Goal: Task Accomplishment & Management: Complete application form

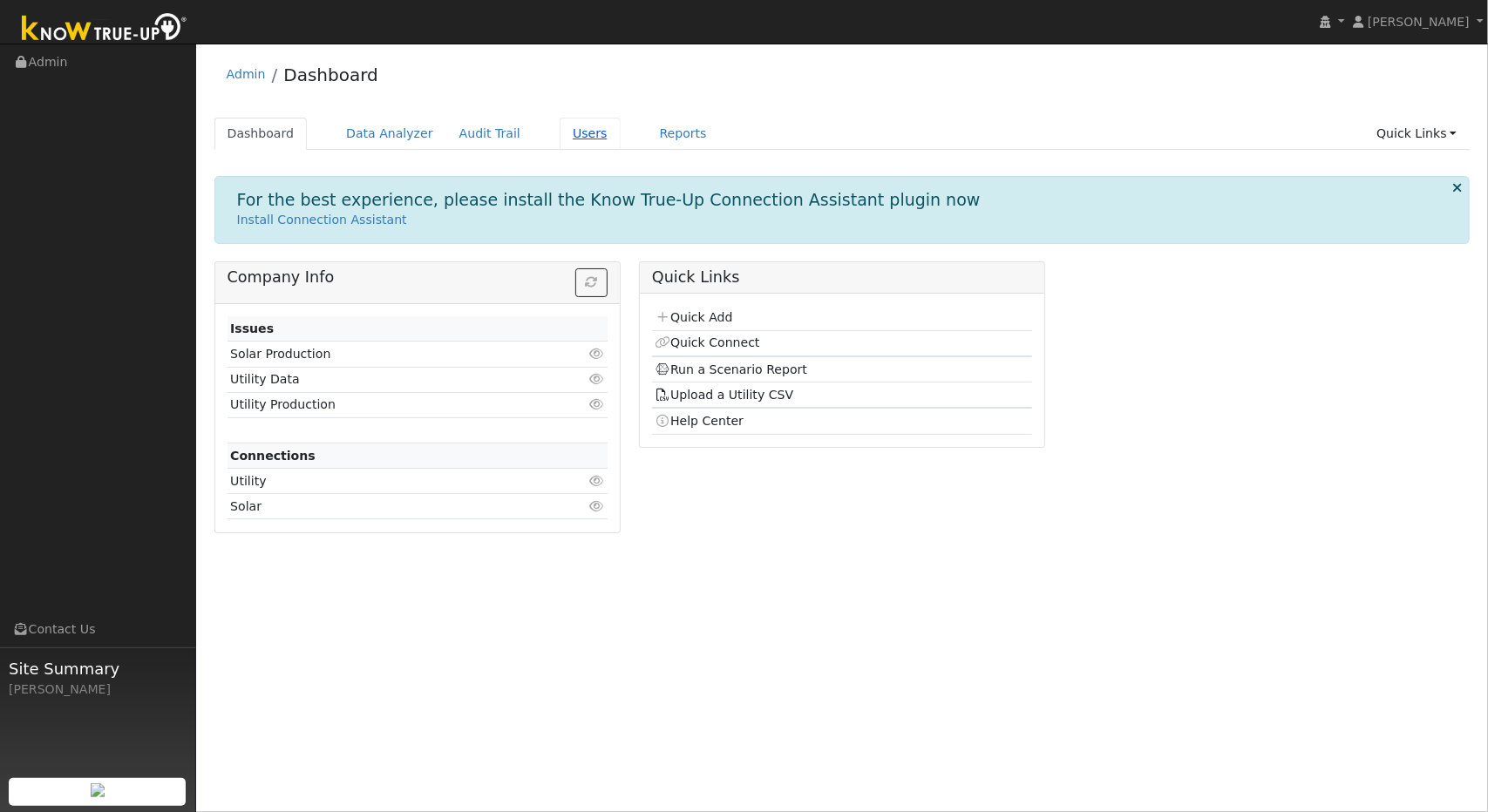
click at [563, 127] on link "Users" at bounding box center [589, 133] width 61 height 32
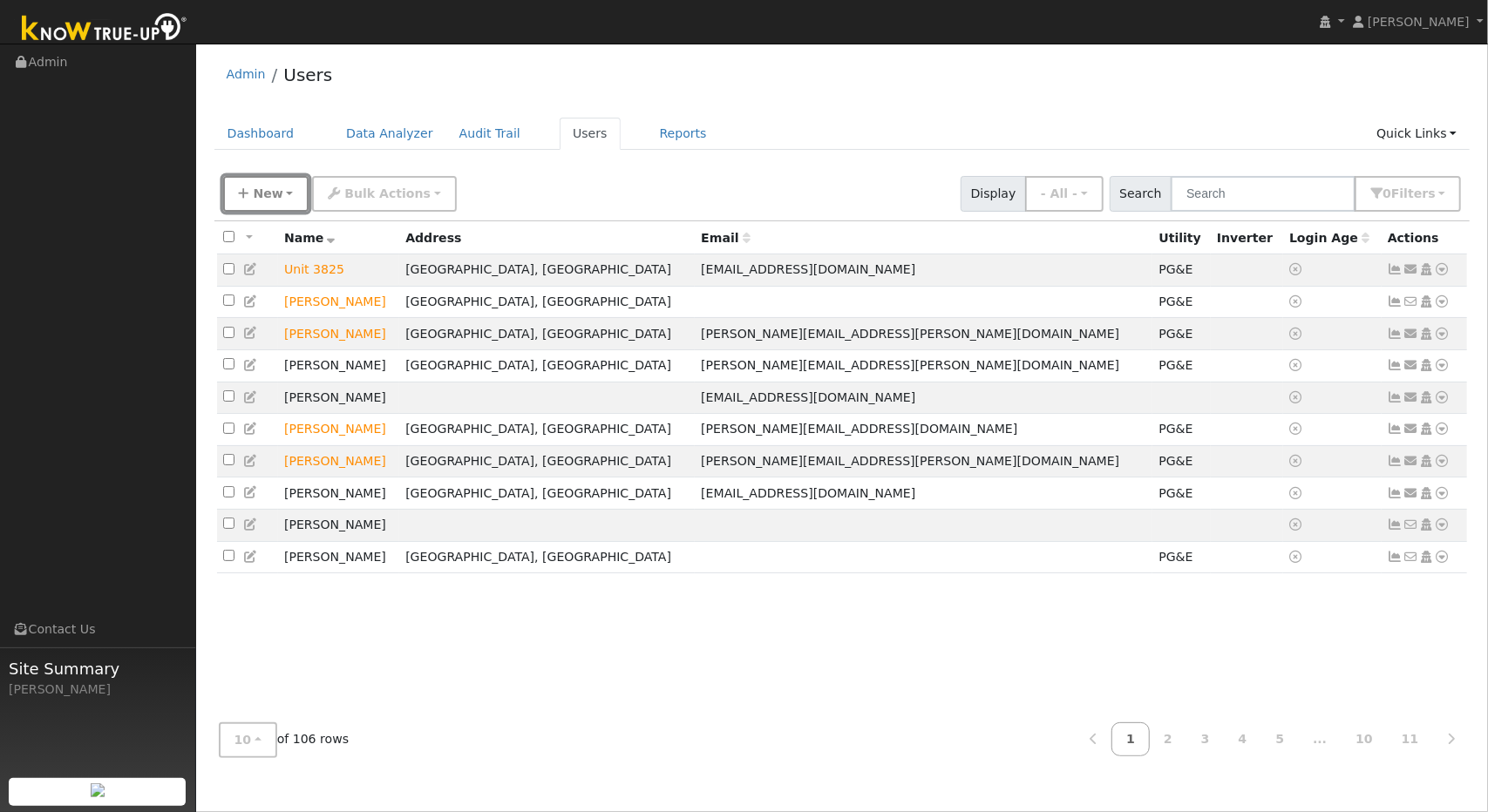
click at [277, 196] on span "New" at bounding box center [267, 194] width 30 height 14
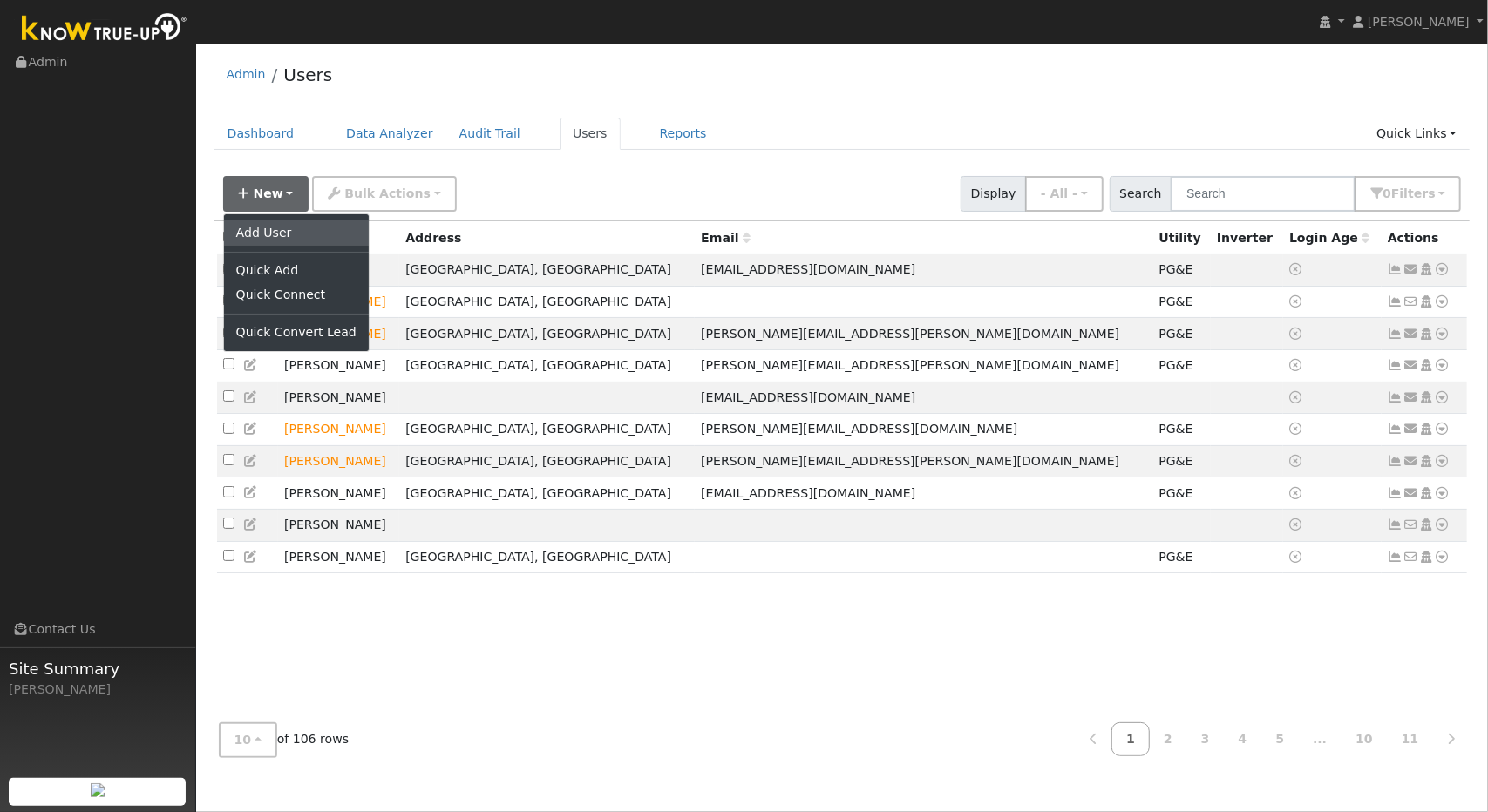
click at [265, 228] on link "Add User" at bounding box center [296, 233] width 145 height 25
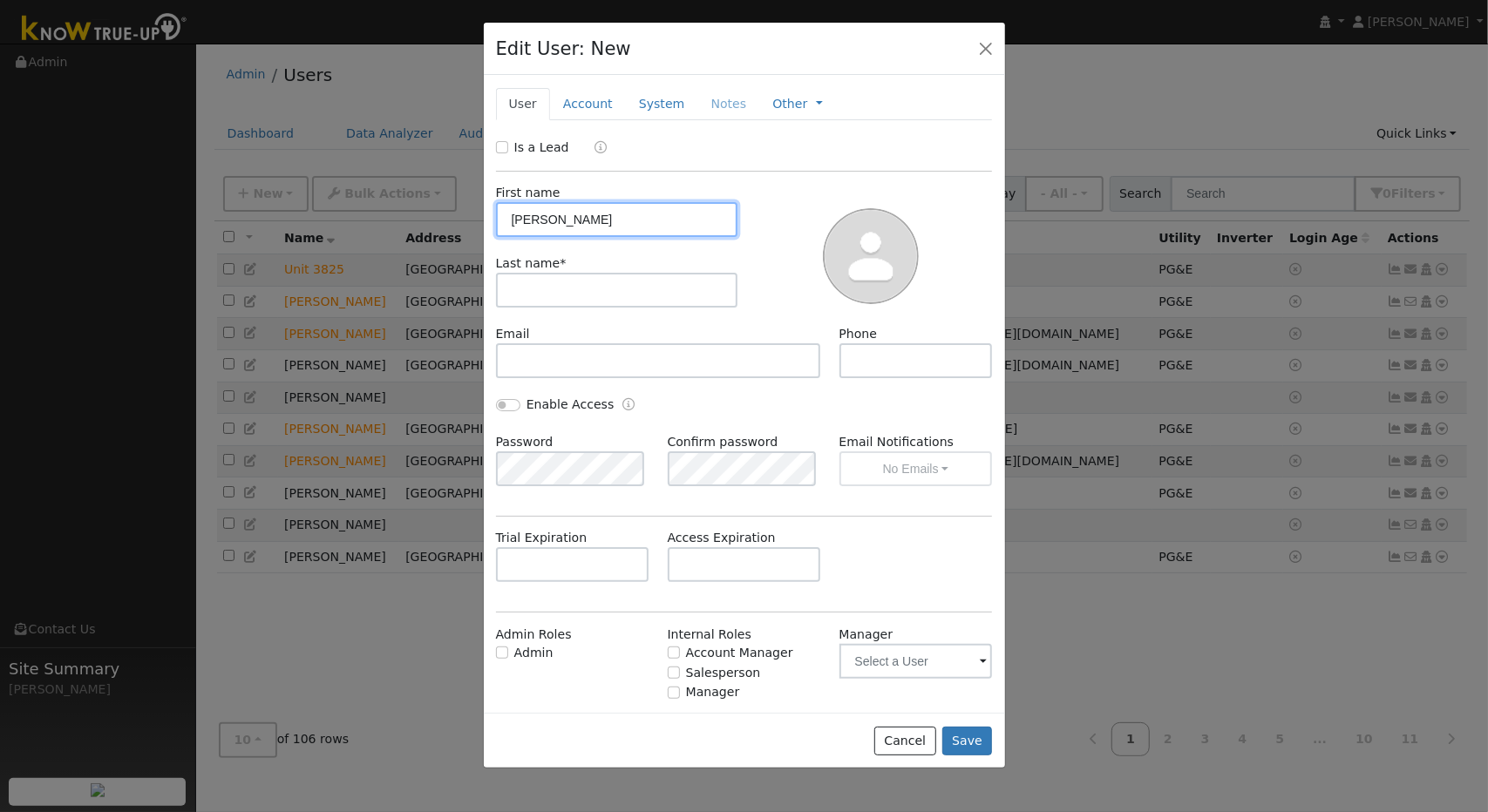
type input "Rita"
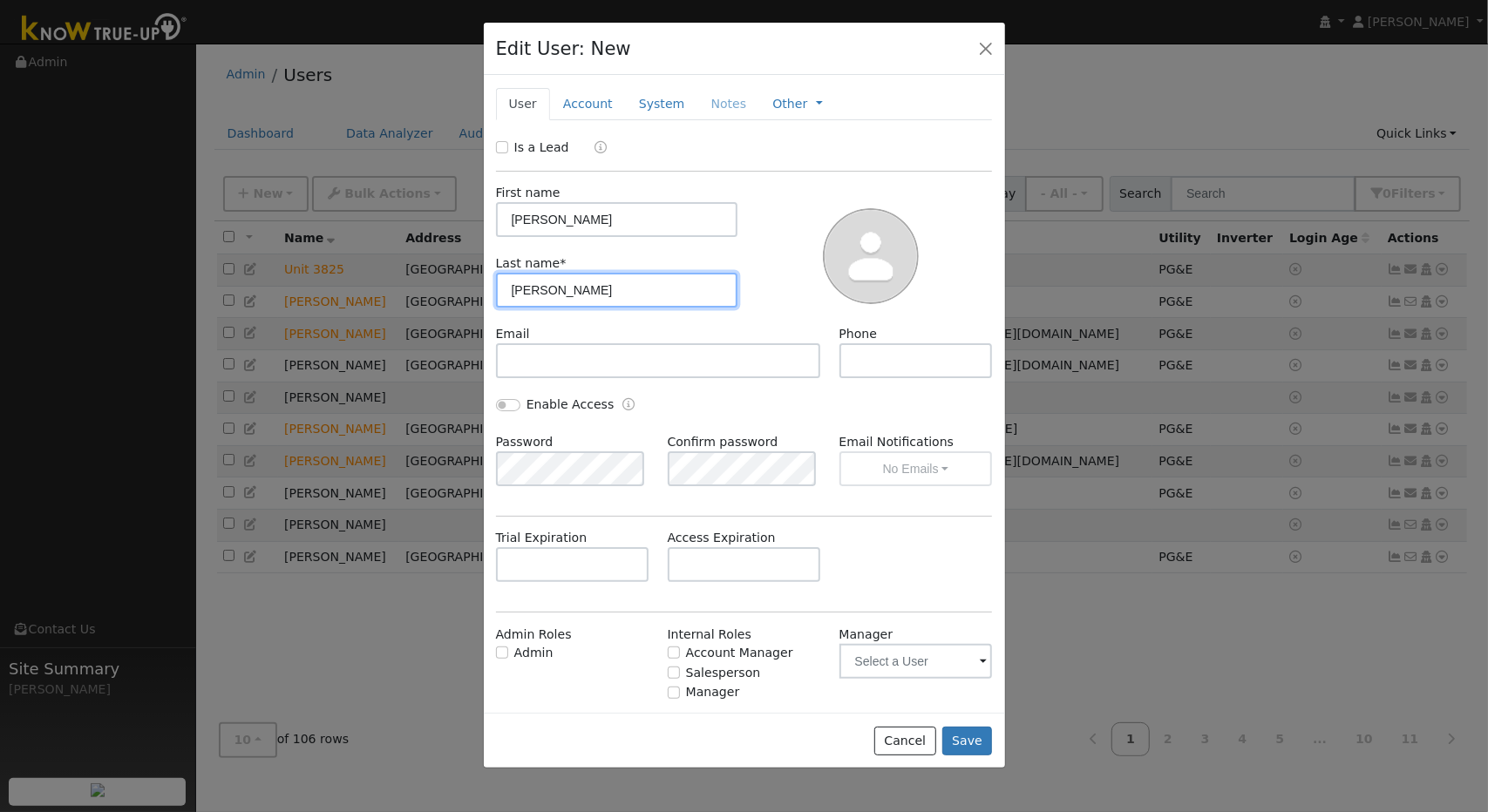
type input "Liotta"
click at [981, 50] on button "button" at bounding box center [985, 48] width 25 height 25
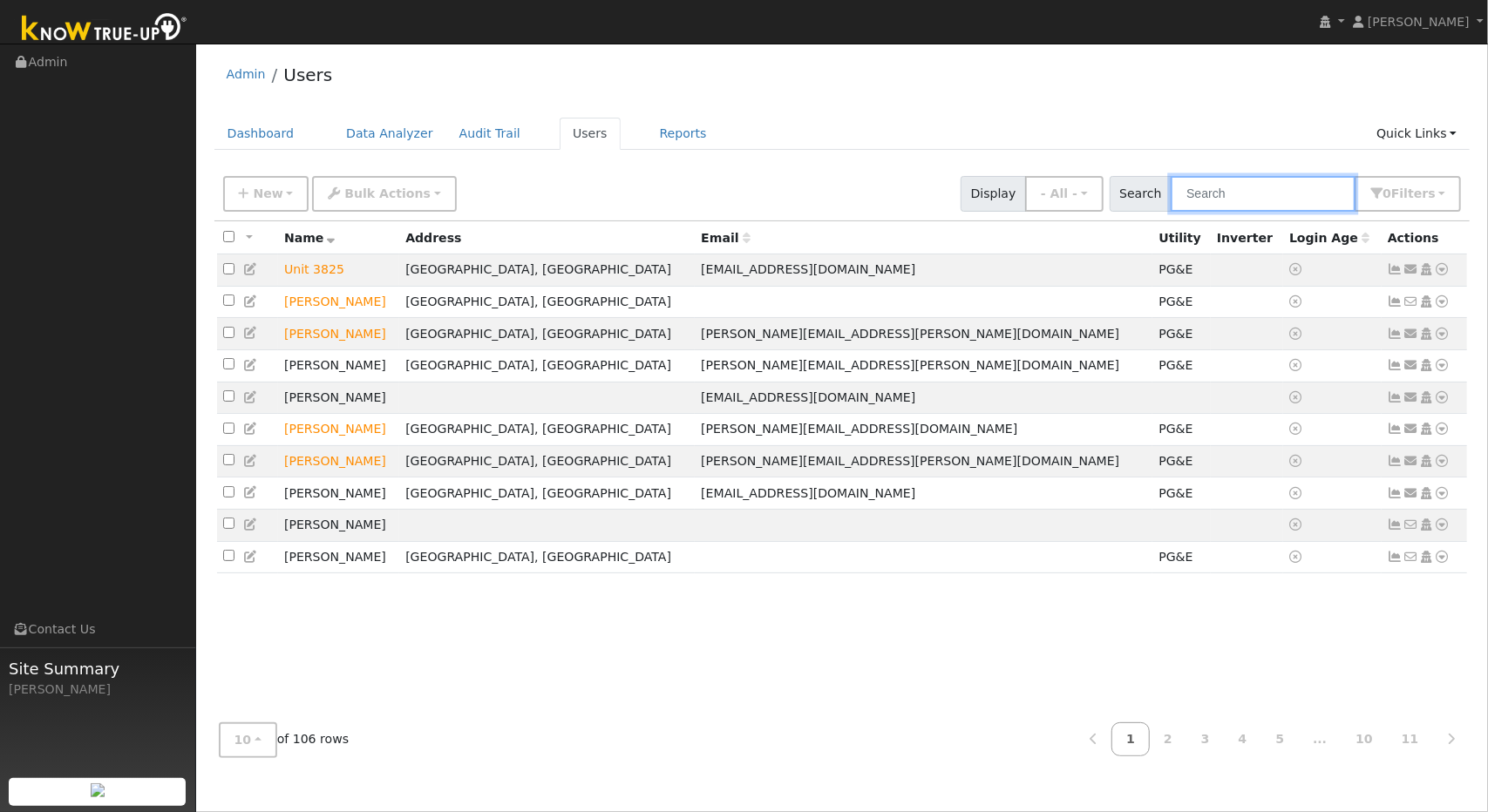
click at [1200, 191] on input "text" at bounding box center [1263, 194] width 185 height 36
type input "t"
type input "r"
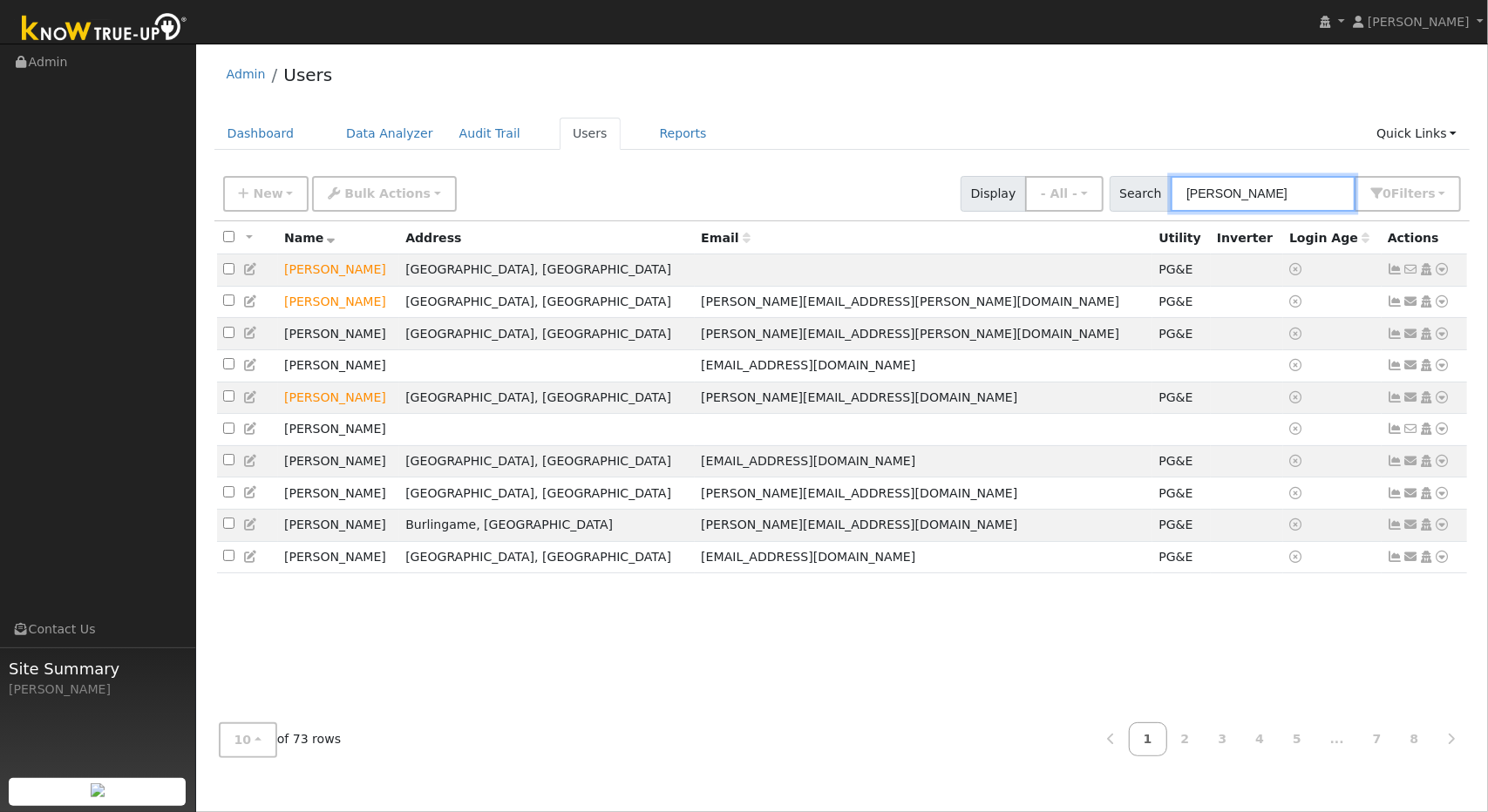
type input "Rita"
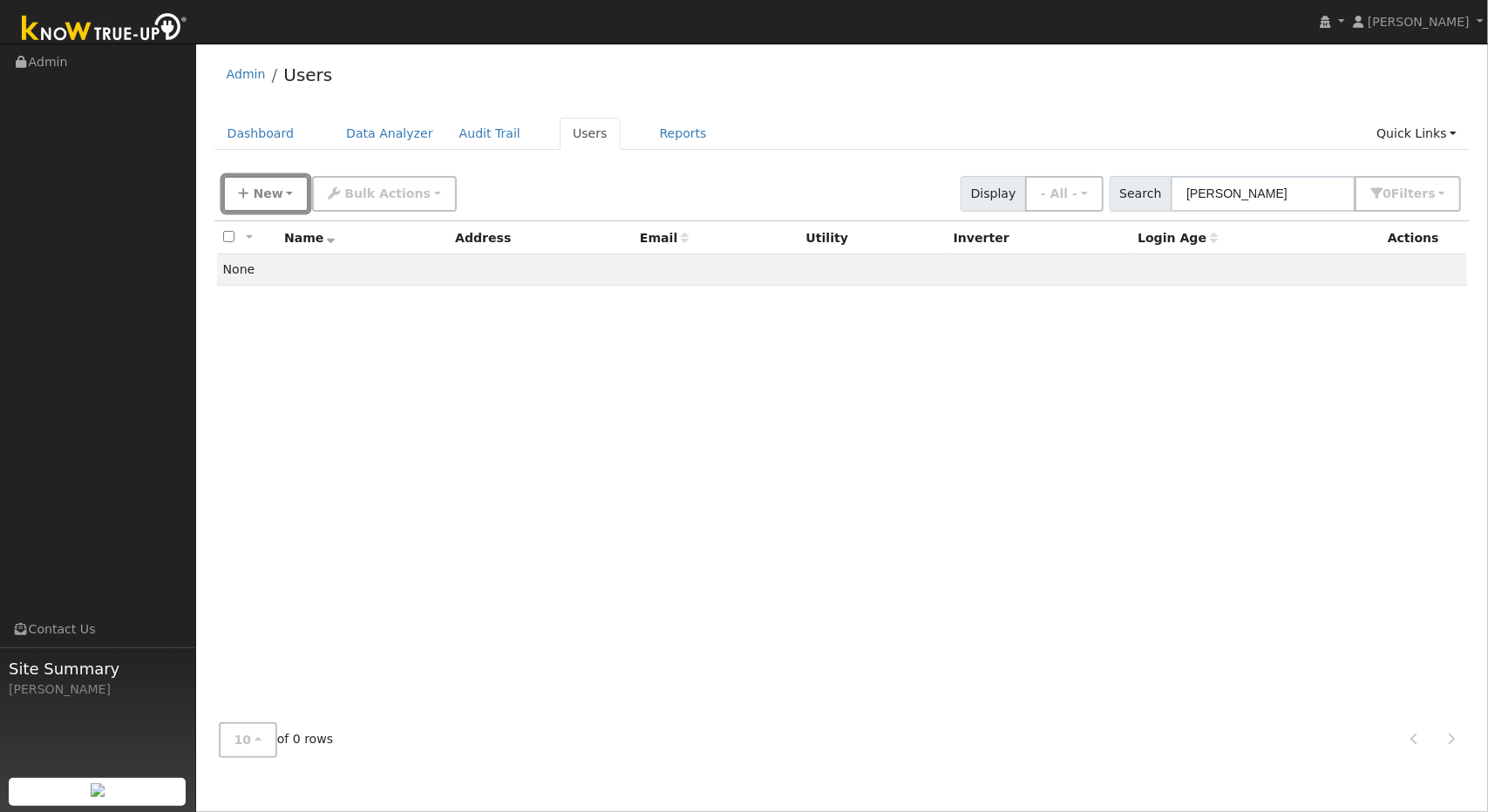
click at [270, 187] on span "New" at bounding box center [267, 194] width 30 height 14
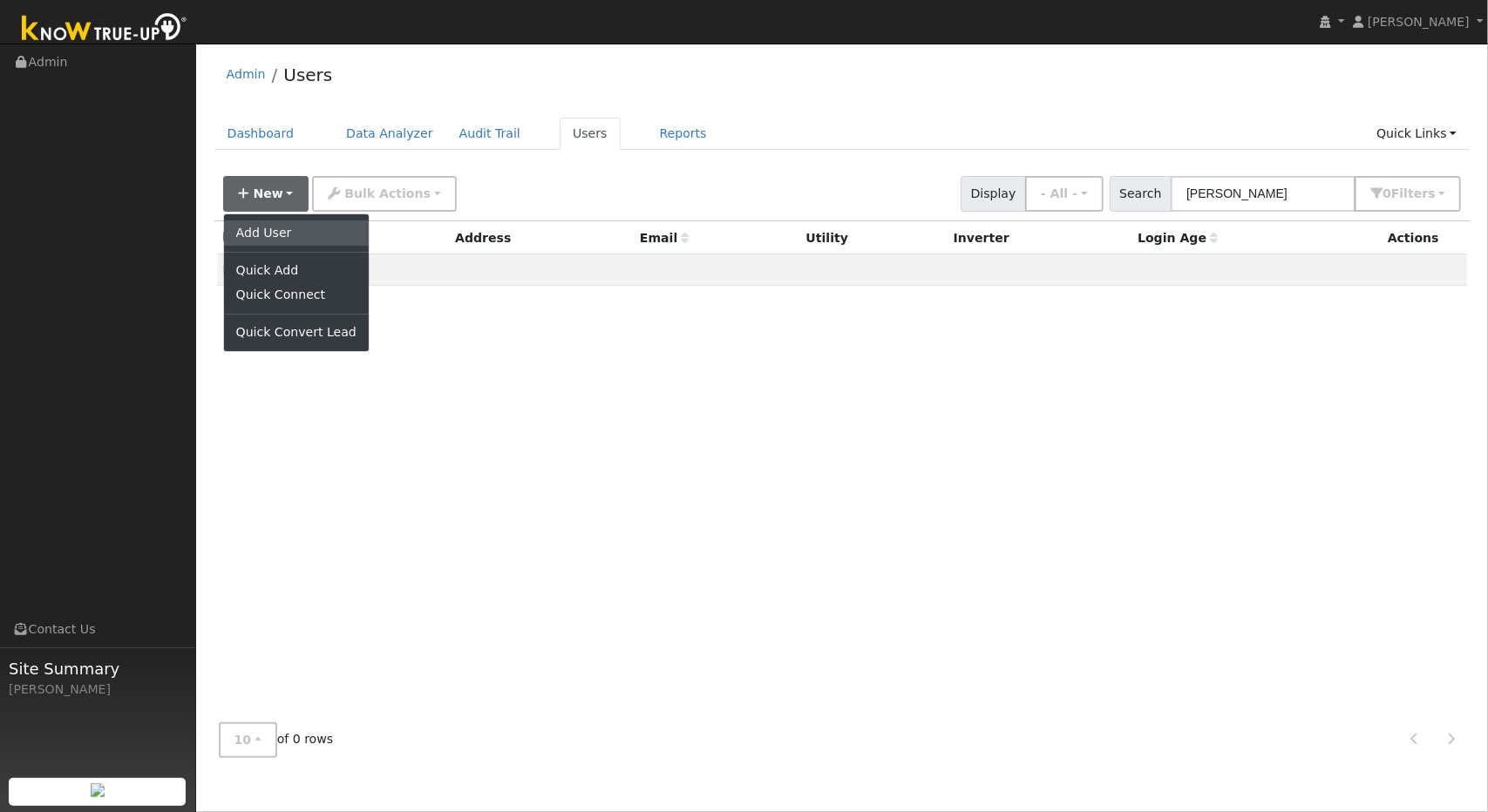
click at [293, 233] on link "Add User" at bounding box center [296, 233] width 145 height 25
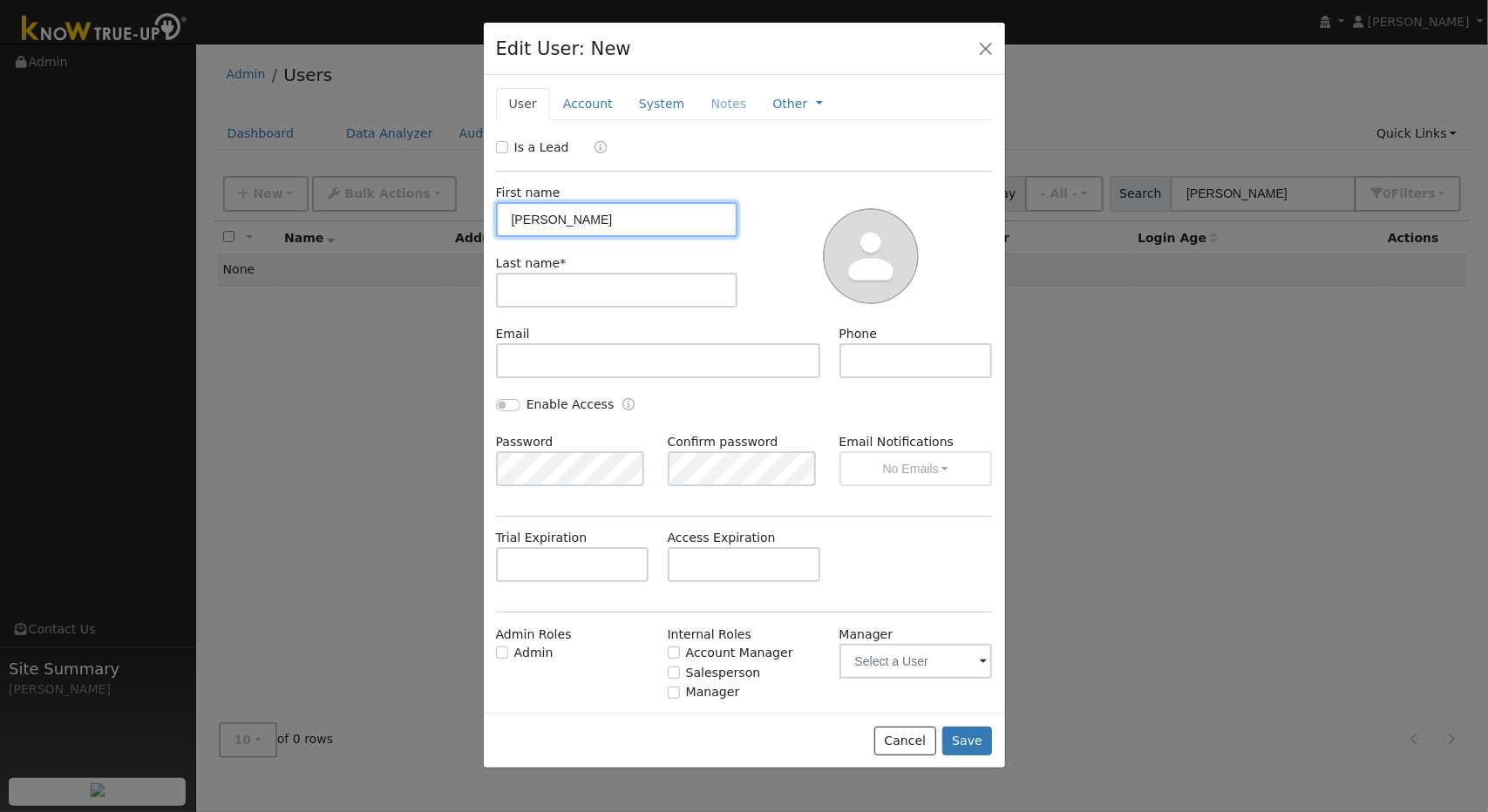
type input "Rita"
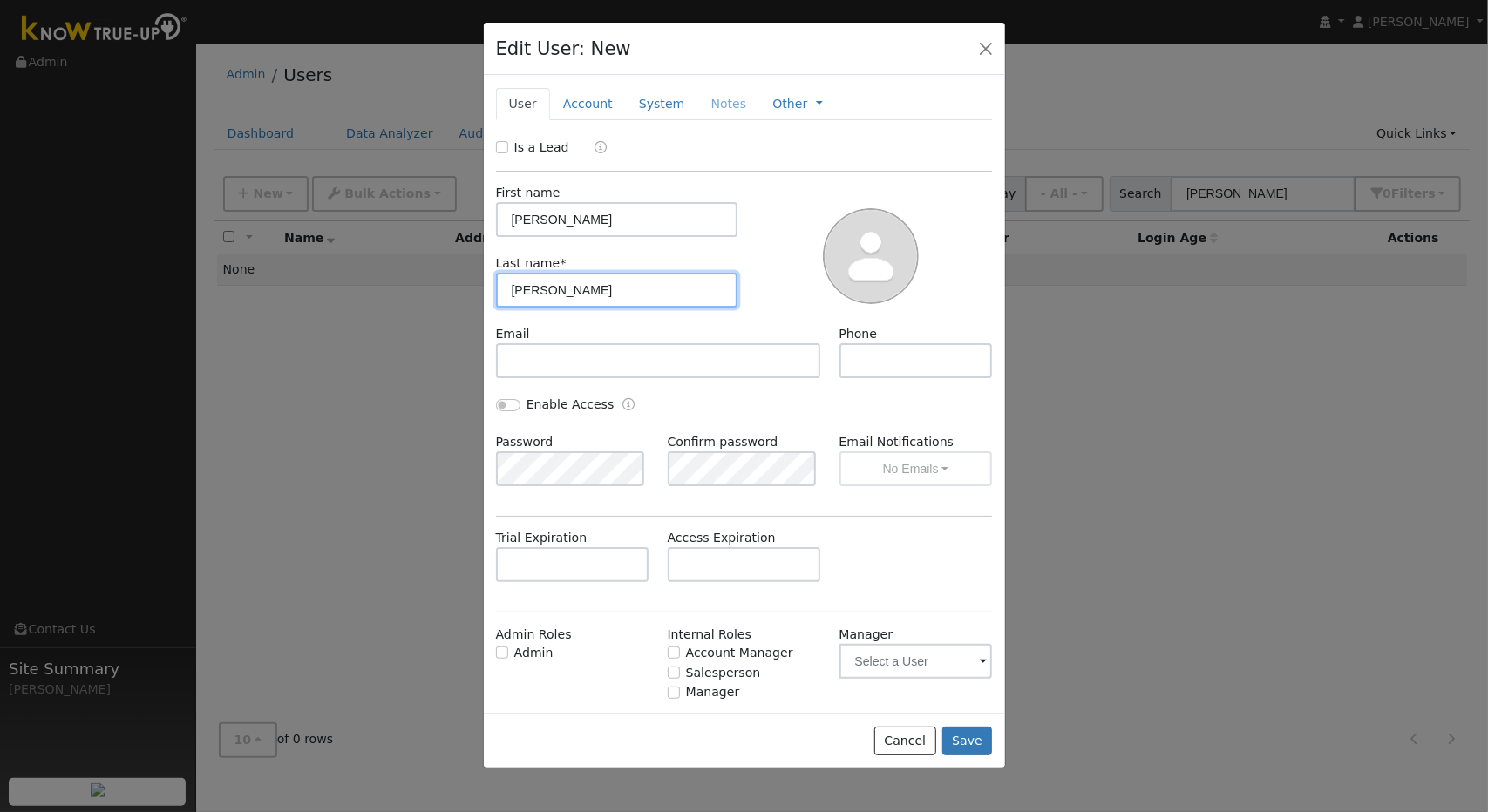
type input "Liotta"
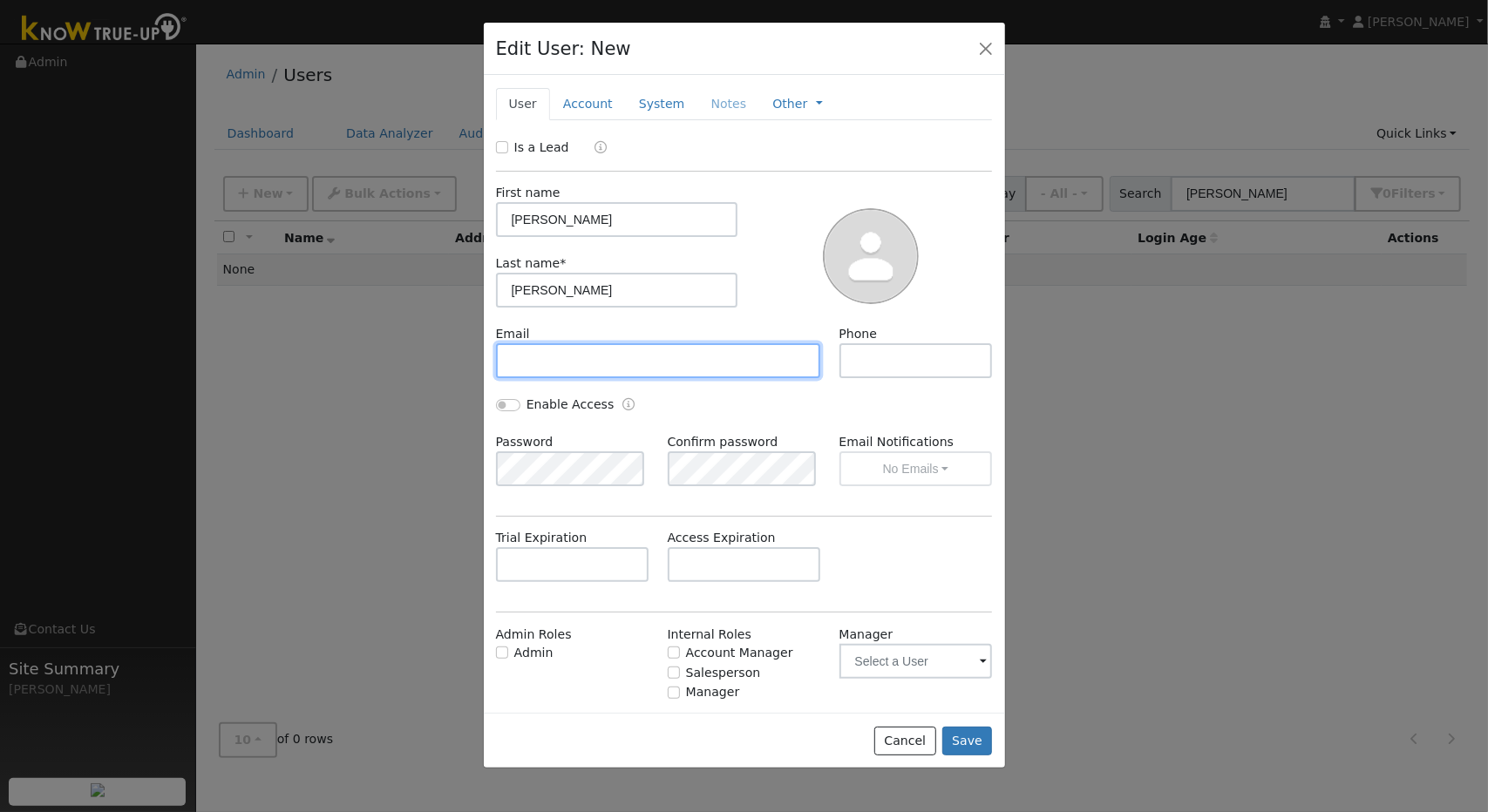
paste input "liotta.ritam@gmail.com"
type input "liotta.ritam@gmail.com"
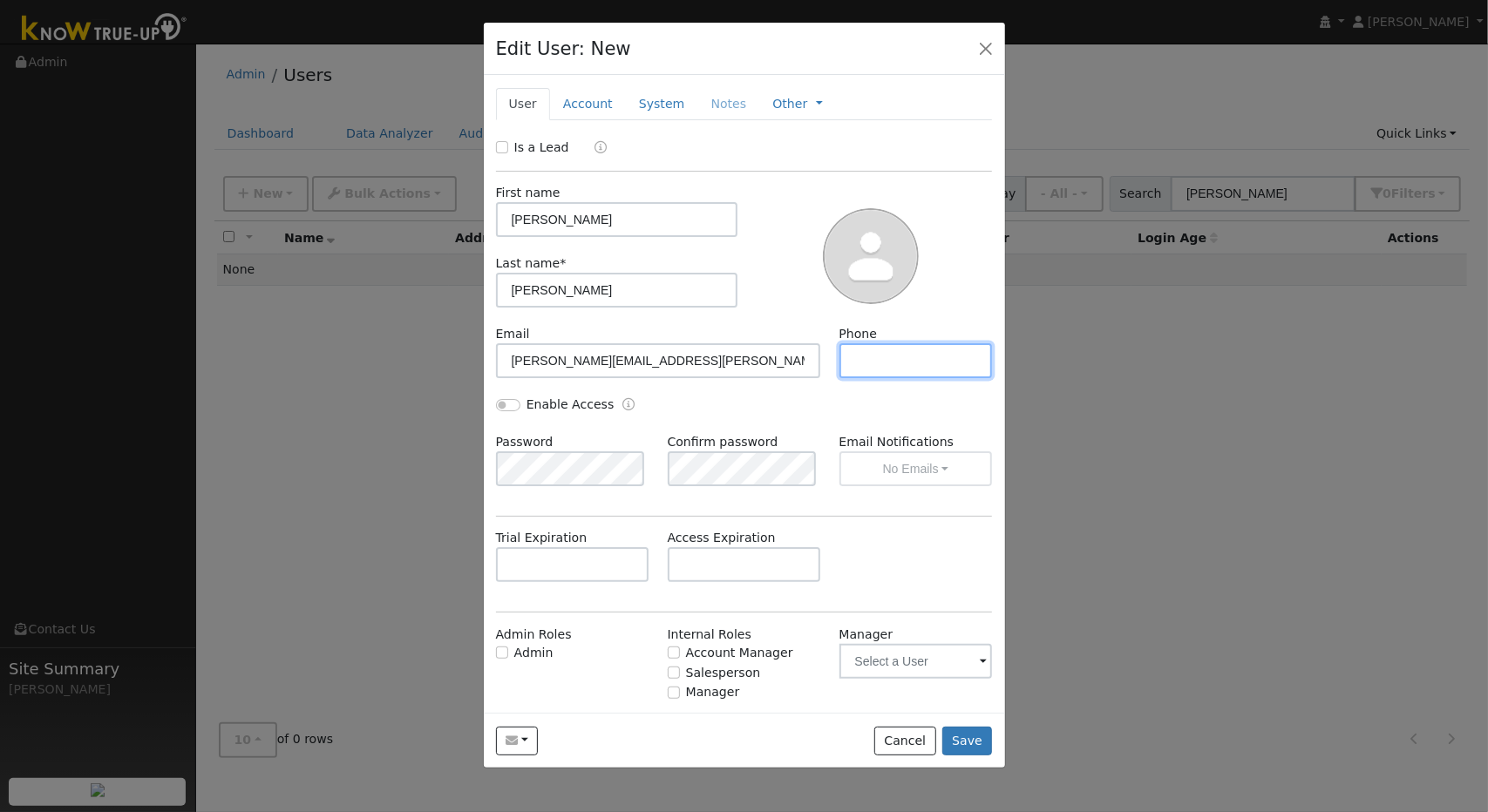
click at [867, 366] on input "text" at bounding box center [915, 360] width 153 height 35
paste input "[PHONE_NUMBER]"
type input "[PHONE_NUMBER]"
click at [962, 732] on button "Save" at bounding box center [967, 741] width 51 height 30
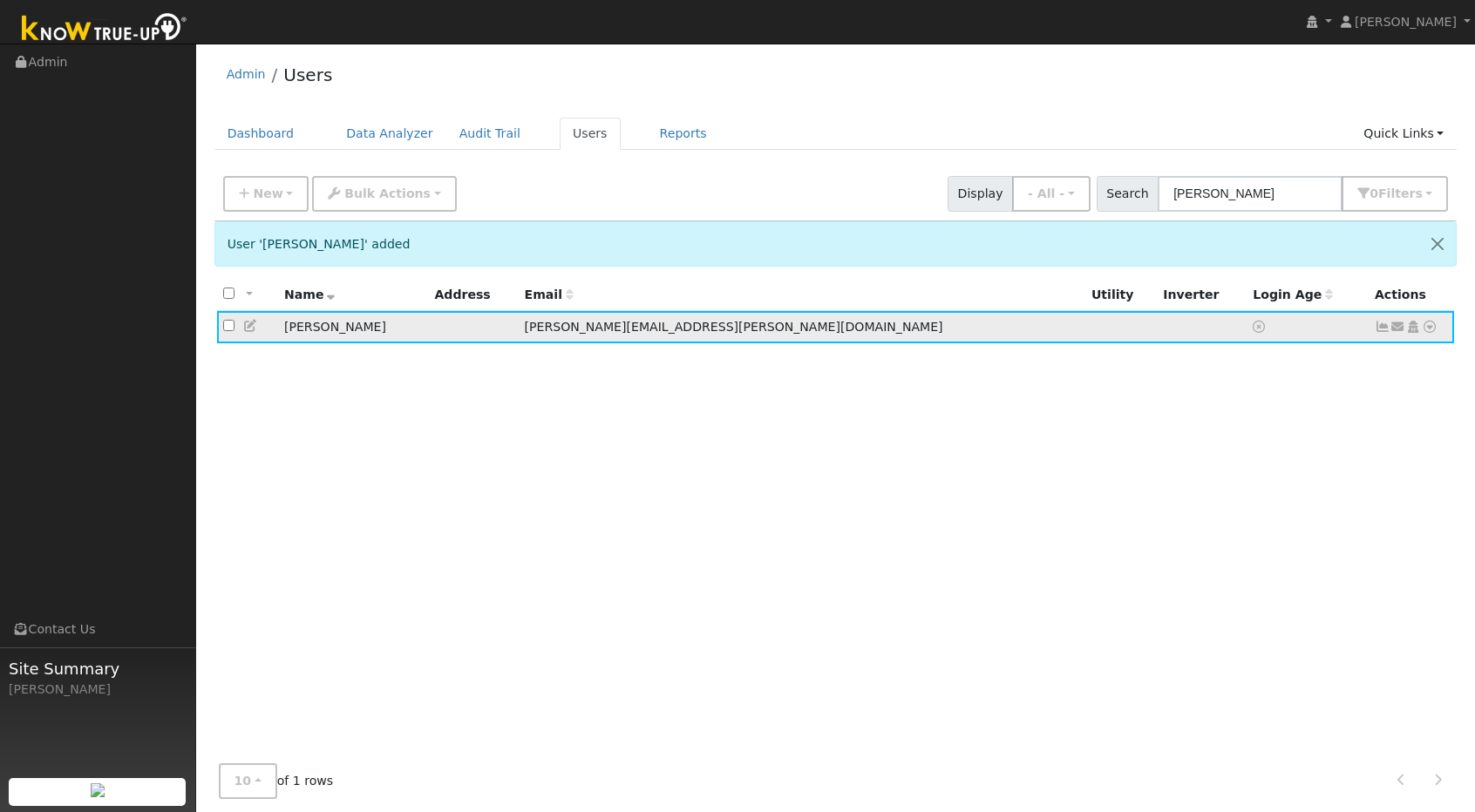
click at [1428, 329] on icon at bounding box center [1429, 327] width 16 height 12
click at [1229, 456] on link "Utility" at bounding box center [1248, 458] width 121 height 25
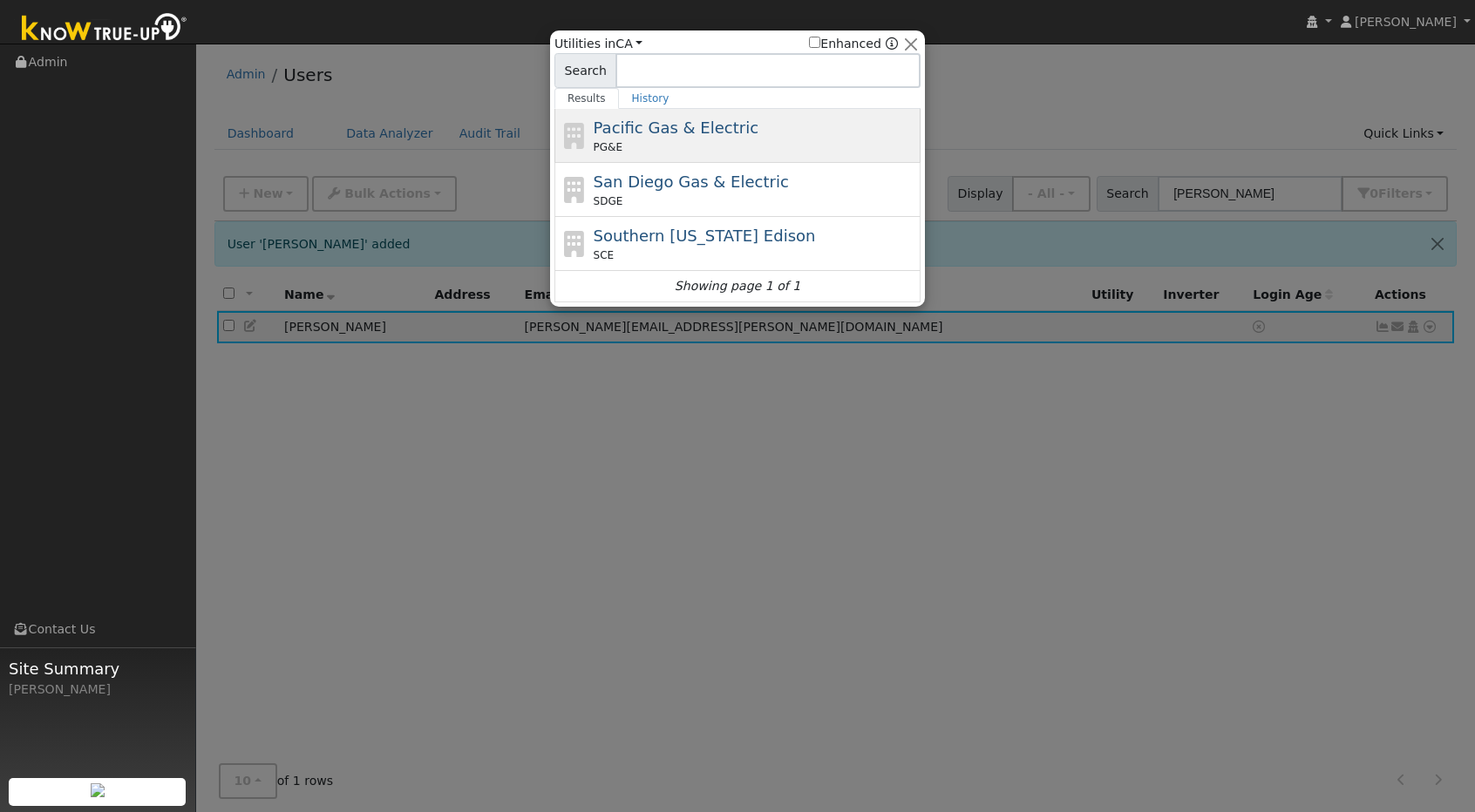
click at [724, 153] on div "PG&E" at bounding box center [754, 147] width 323 height 16
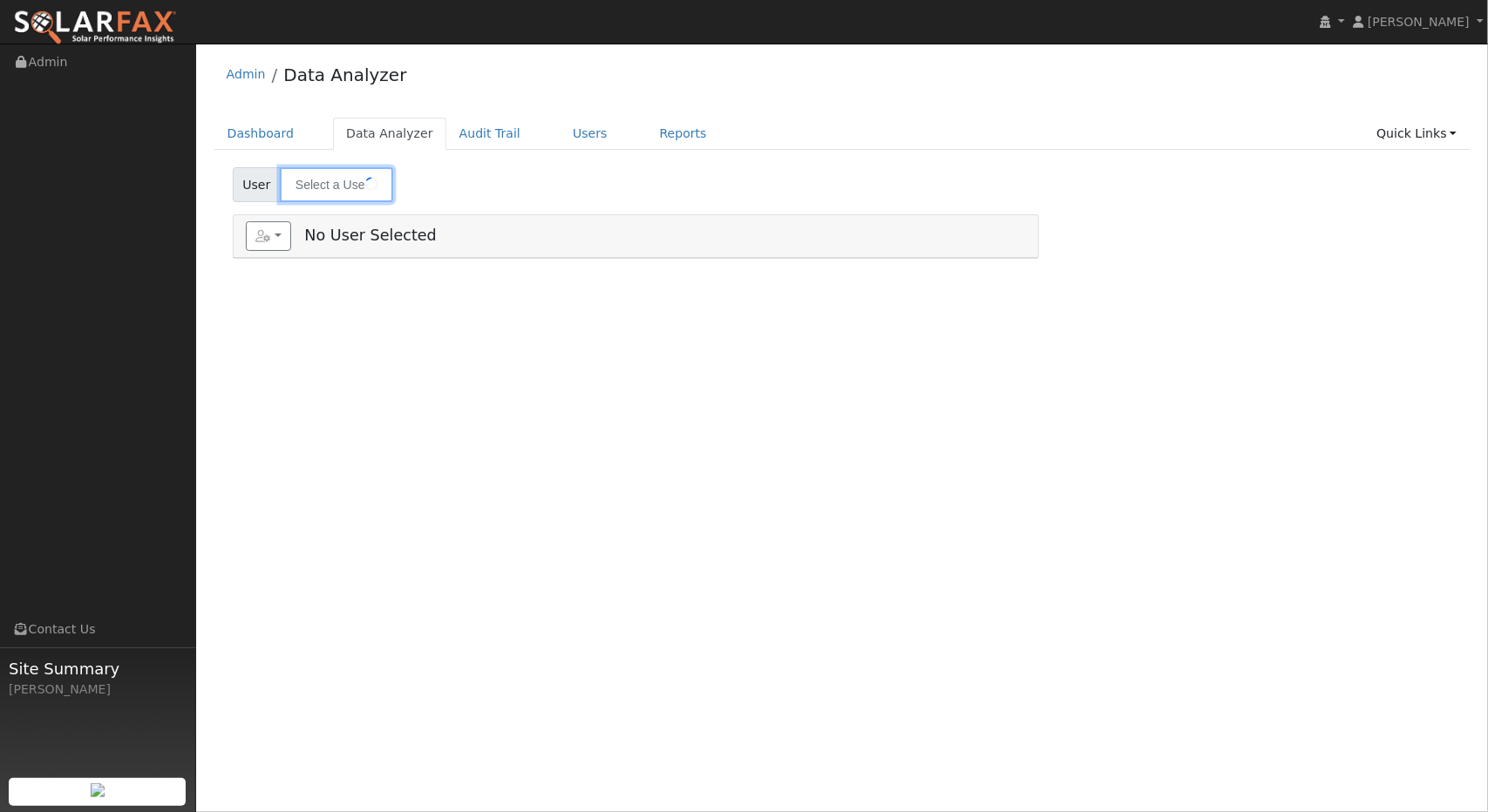
type input "[PERSON_NAME]"
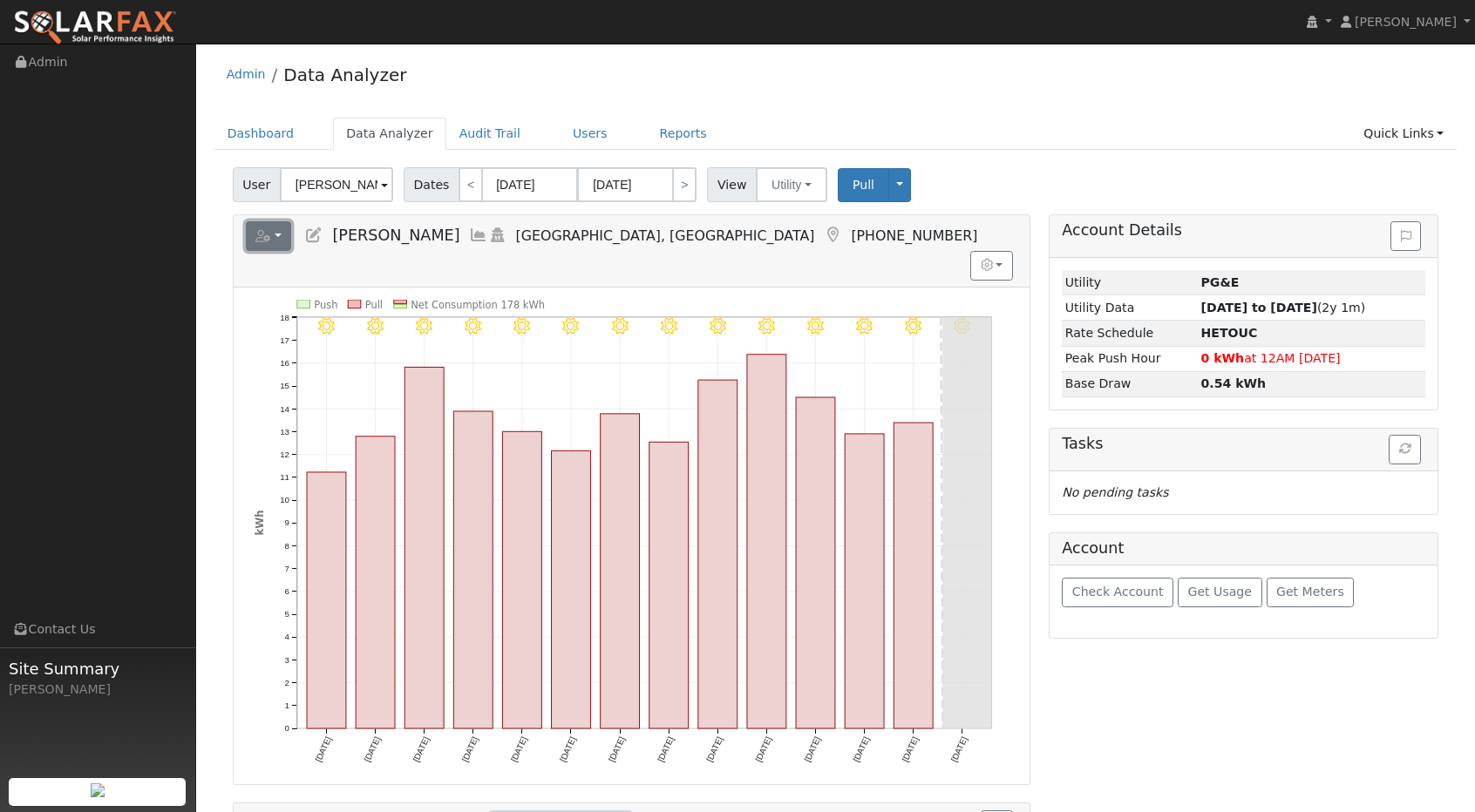
click at [288, 235] on button "button" at bounding box center [268, 237] width 46 height 30
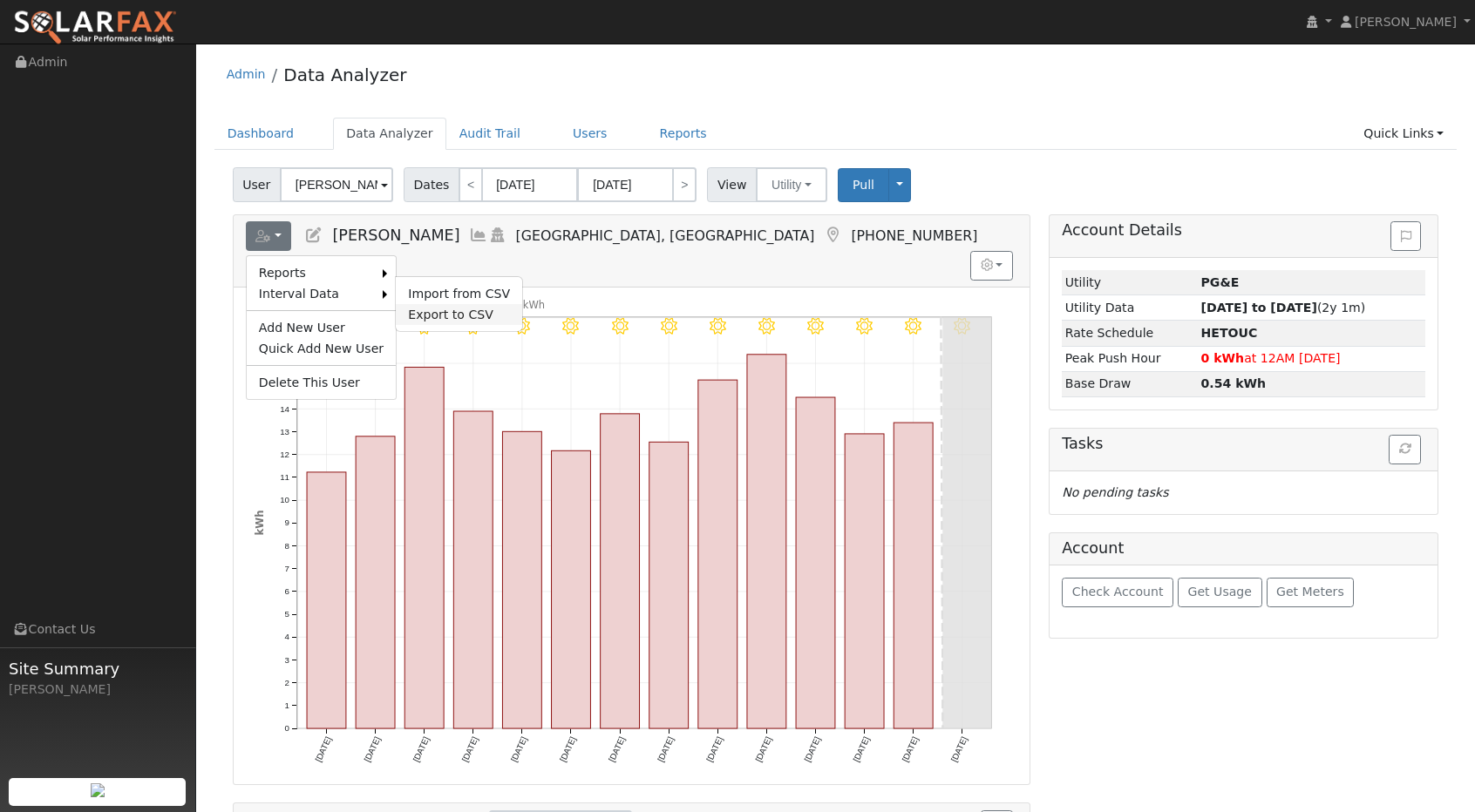
click at [435, 309] on link "Export to CSV" at bounding box center [458, 314] width 126 height 21
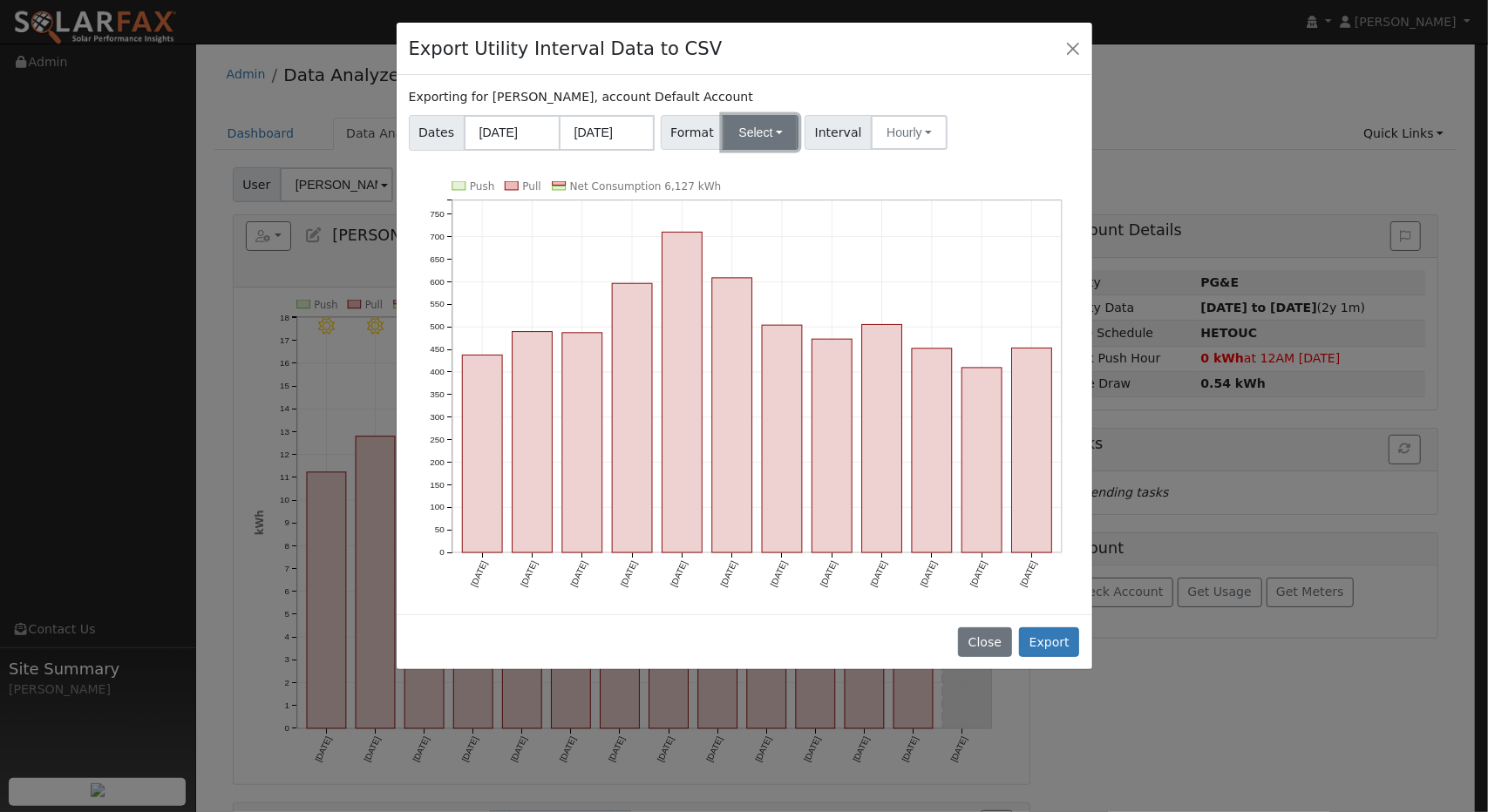
click at [749, 138] on button "Select" at bounding box center [760, 132] width 76 height 35
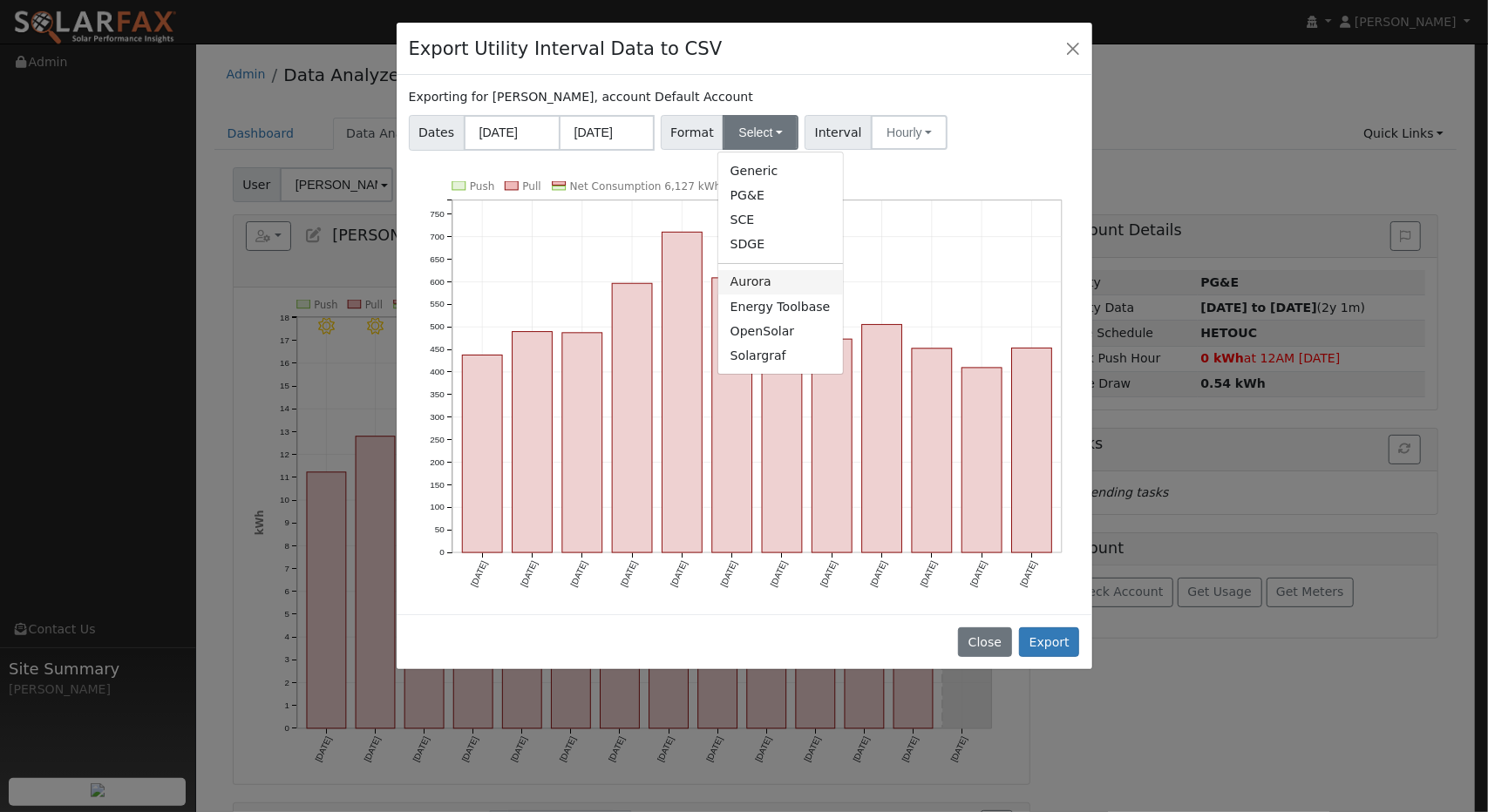
click at [766, 283] on link "Aurora" at bounding box center [780, 282] width 124 height 25
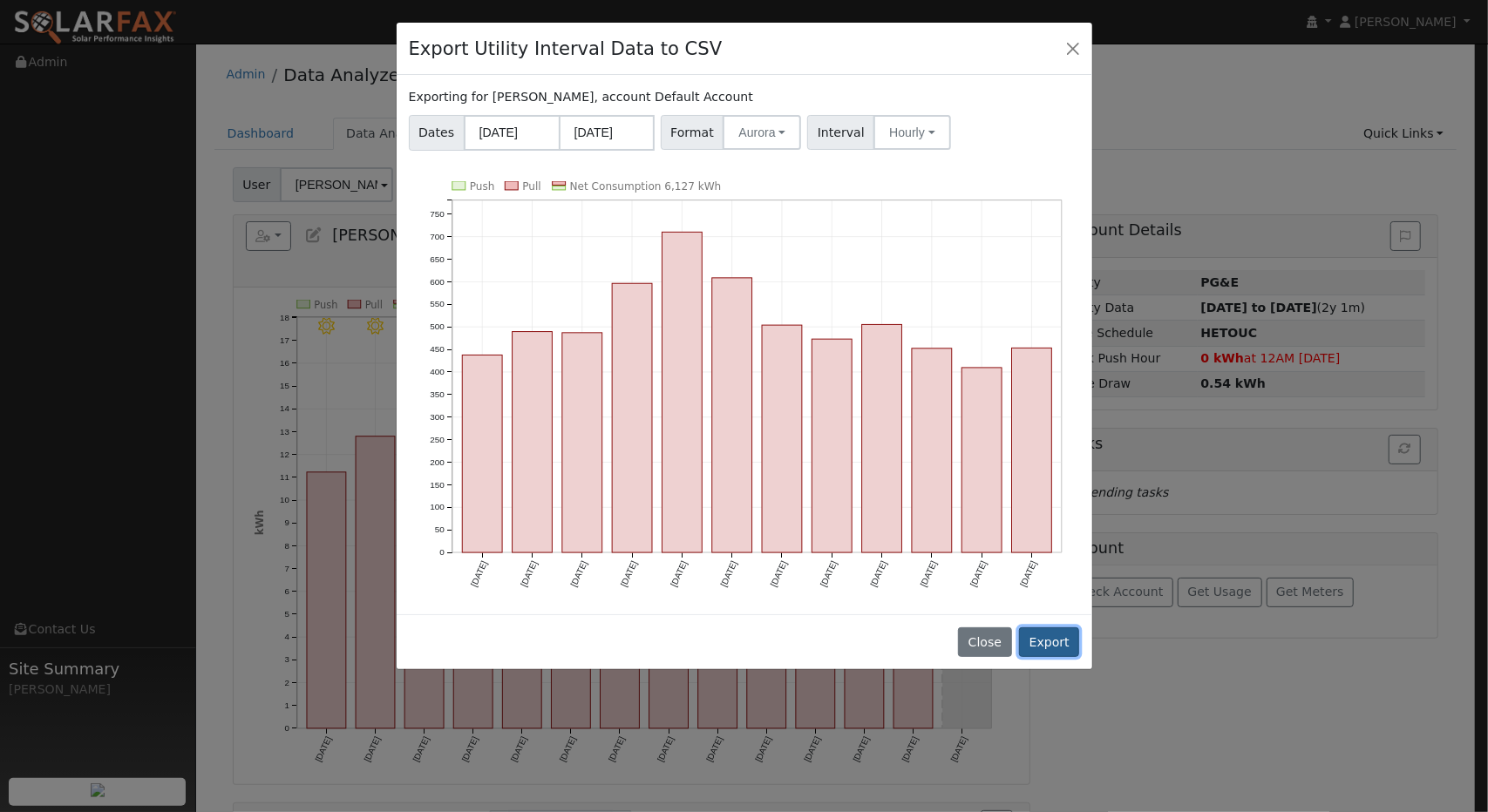
click at [1046, 627] on button "Export" at bounding box center [1049, 642] width 61 height 30
